Goal: Find specific page/section: Find specific page/section

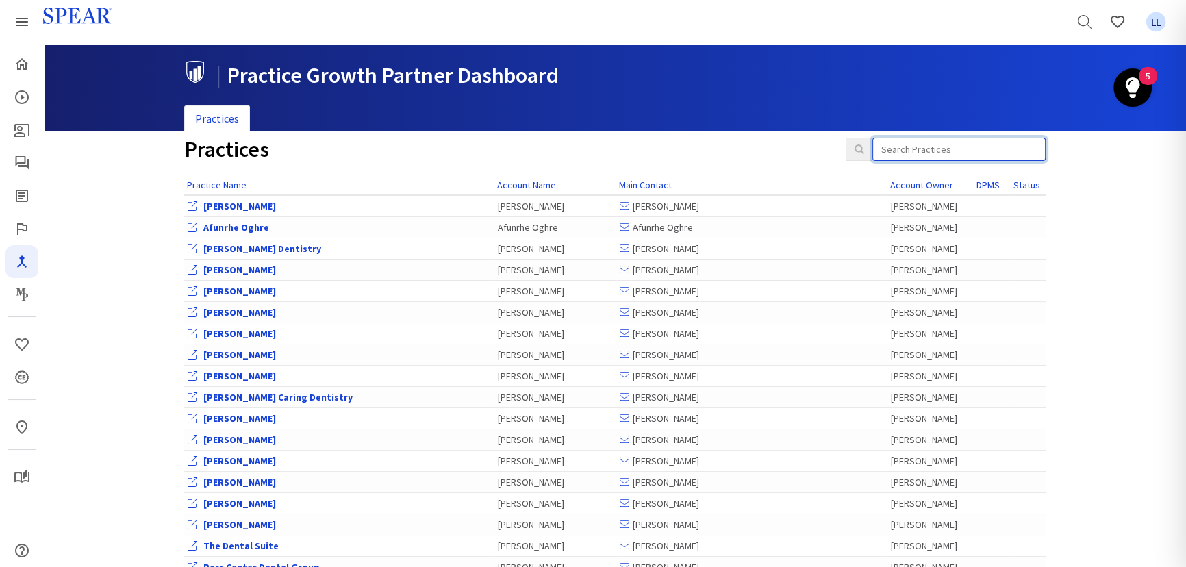
click at [943, 155] on input "search" at bounding box center [958, 149] width 173 height 23
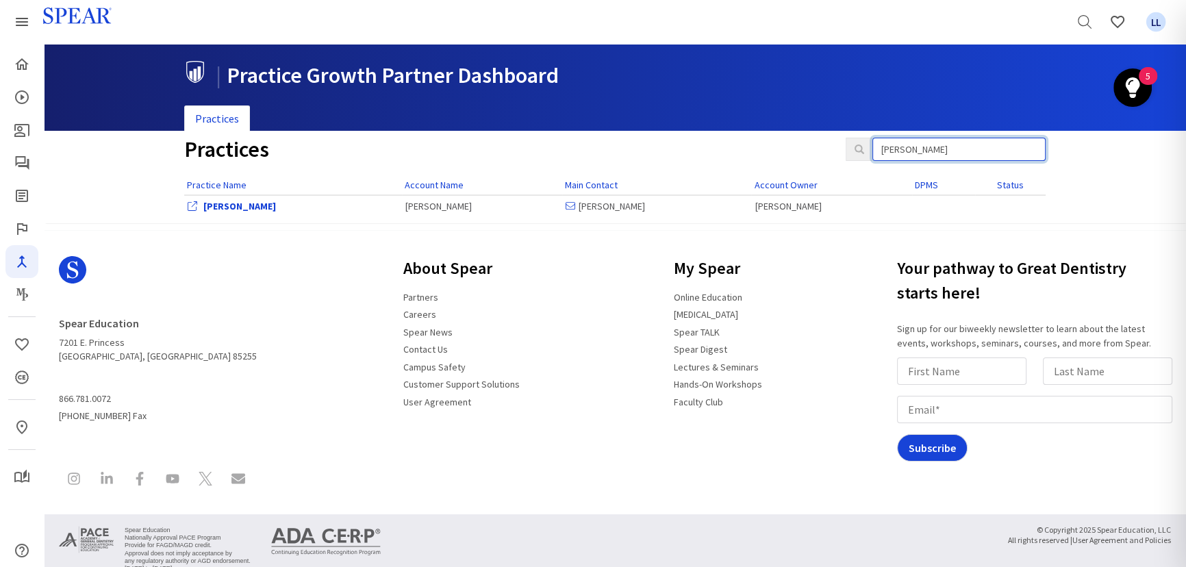
type input "parnaik"
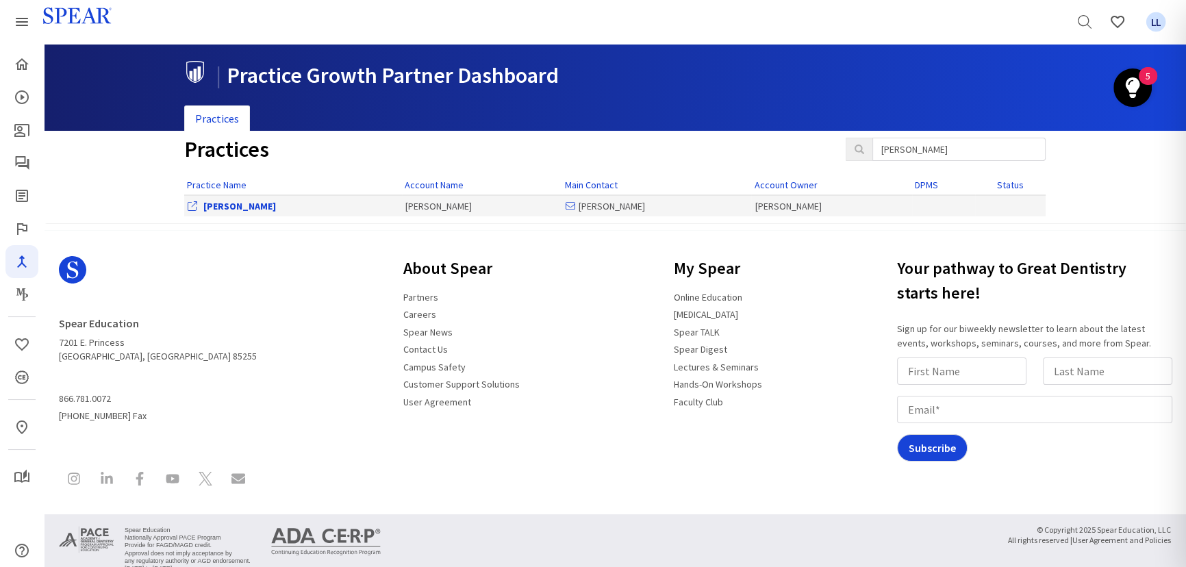
click at [212, 203] on link "[PERSON_NAME]" at bounding box center [239, 206] width 73 height 12
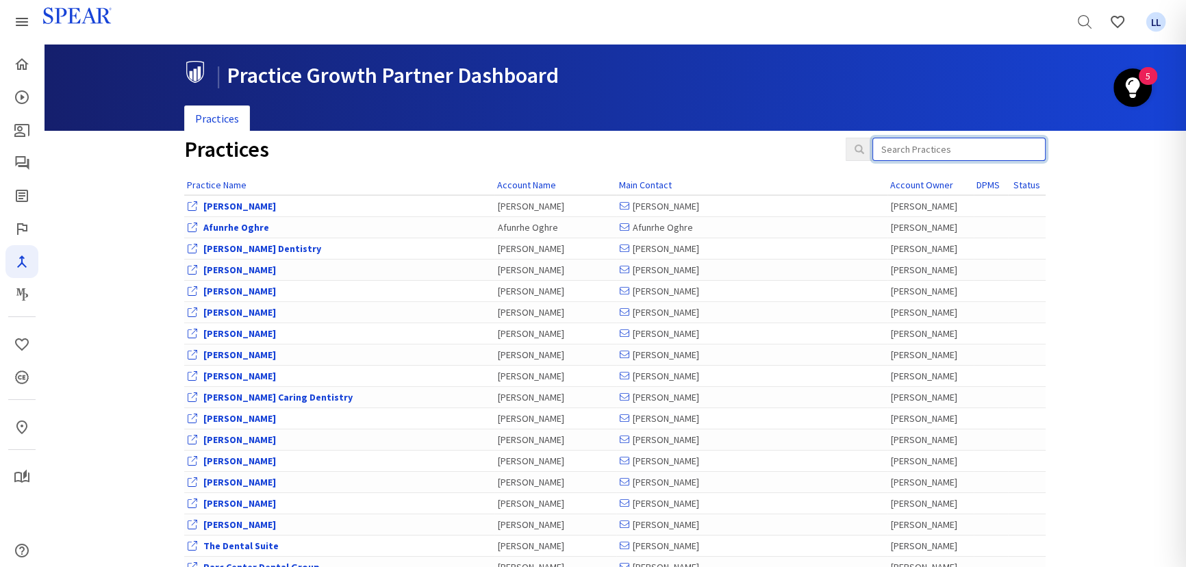
click at [944, 151] on input "search" at bounding box center [958, 149] width 173 height 23
click at [964, 155] on input "search" at bounding box center [958, 149] width 173 height 23
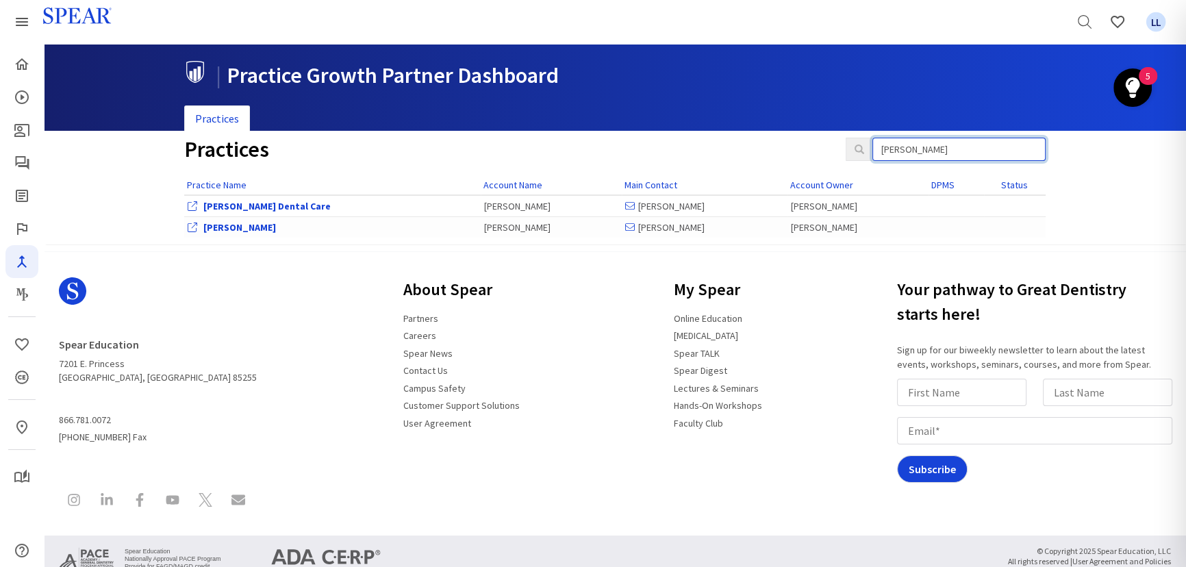
type input "[PERSON_NAME]"
drag, startPoint x: 964, startPoint y: 155, endPoint x: 227, endPoint y: 233, distance: 740.7
click at [227, 233] on div "[PERSON_NAME]" at bounding box center [333, 227] width 290 height 14
click at [230, 225] on link "[PERSON_NAME]" at bounding box center [239, 227] width 73 height 12
